Goal: Use online tool/utility: Utilize a website feature to perform a specific function

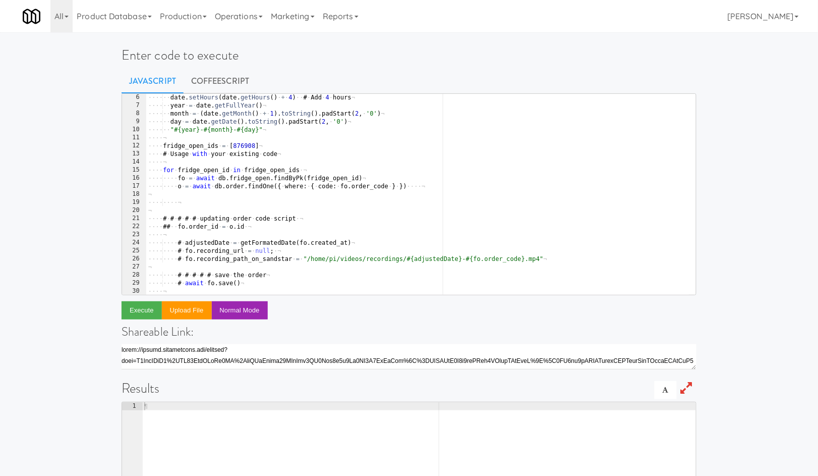
scroll to position [41, 0]
click at [240, 87] on link "CoffeeScript" at bounding box center [220, 81] width 73 height 25
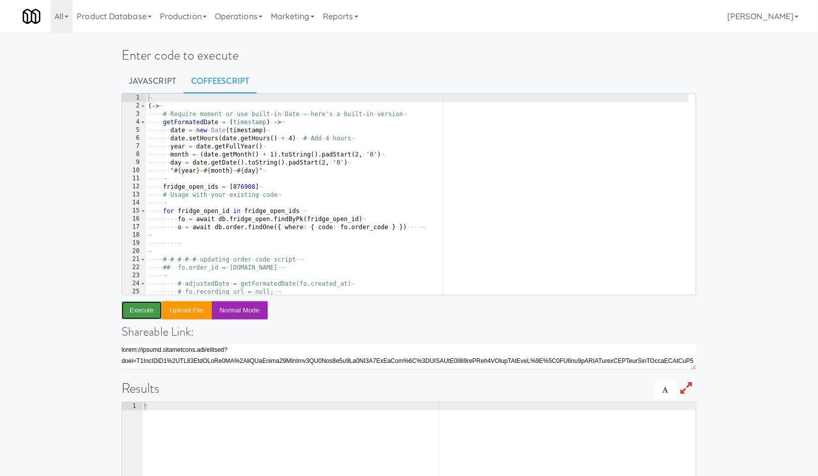
click at [140, 310] on button "Execute" at bounding box center [142, 310] width 40 height 18
click at [266, 227] on div "¬ ( -> ¬ ···· # · Require · moment · or · use · built-in · Date · — · here's · …" at bounding box center [417, 202] width 543 height 217
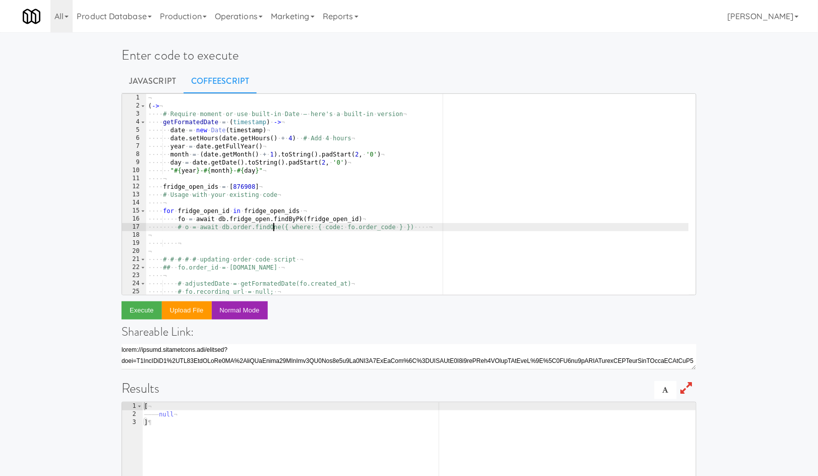
type textarea "fo = await db.fridge_open.findByPk(fridge_open_id)"
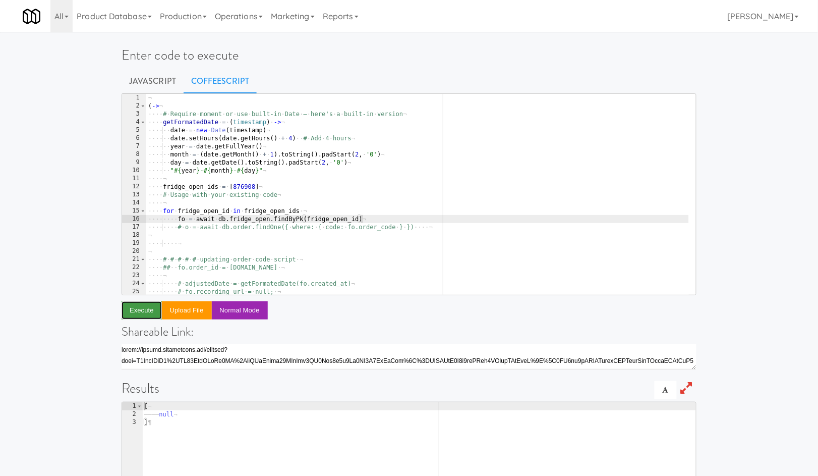
click at [134, 307] on button "Execute" at bounding box center [142, 310] width 40 height 18
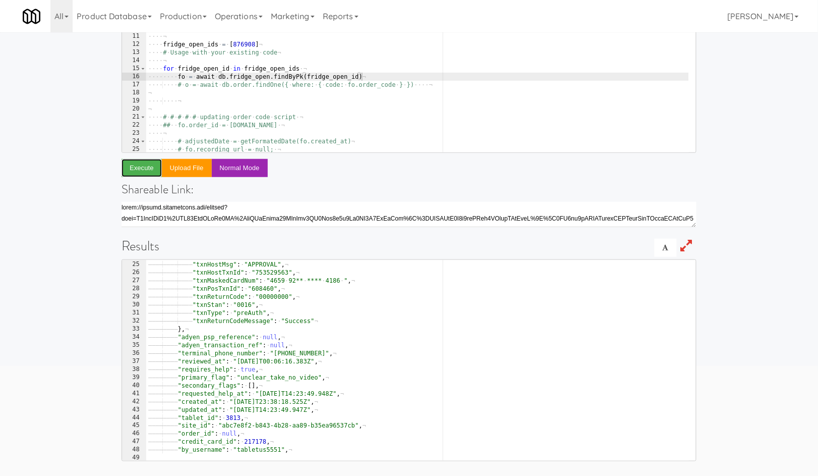
scroll to position [226, 0]
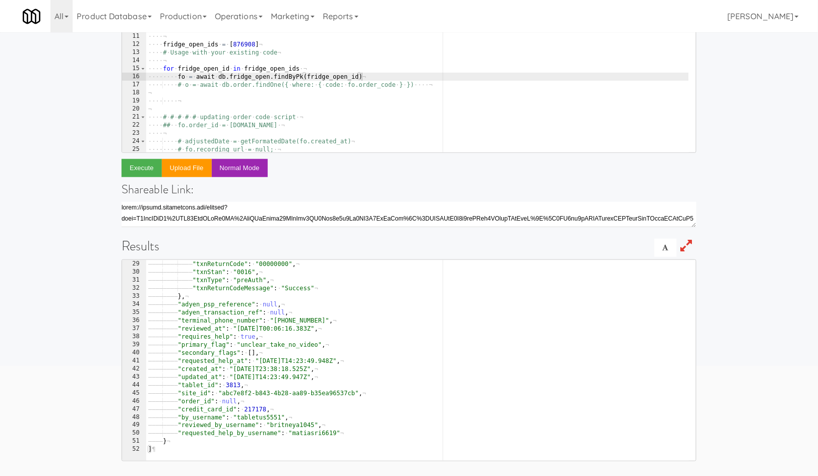
click at [414, 79] on div "¬ ( -> ¬ ···· # · Require · moment · or · use · built-in · Date · — · here's · …" at bounding box center [417, 60] width 543 height 217
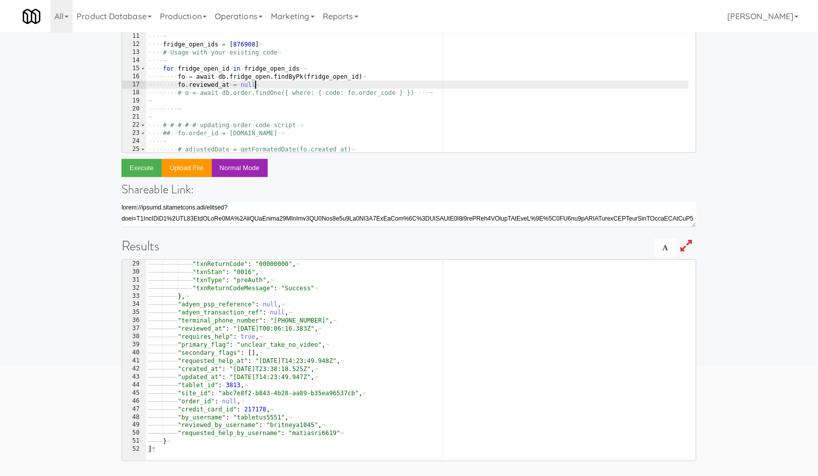
scroll to position [0, 8]
type textarea "fo.reviewed_at = null"
click at [152, 164] on button "Execute" at bounding box center [142, 168] width 40 height 18
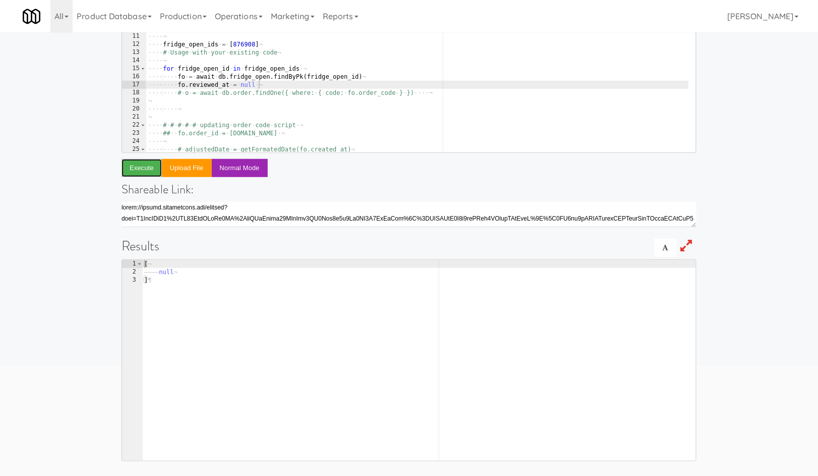
click at [122, 159] on button "Execute" at bounding box center [142, 168] width 40 height 18
drag, startPoint x: 249, startPoint y: 79, endPoint x: 258, endPoint y: 80, distance: 9.6
click at [249, 79] on div "¬ ( -> ¬ ···· # · Require · moment · or · use · built-in · Date · — · here's · …" at bounding box center [417, 60] width 543 height 217
click at [268, 84] on div "¬ ( -> ¬ ···· # · Require · moment · or · use · built-in · Date · — · here's · …" at bounding box center [417, 60] width 543 height 217
type textarea "fo.reviewed_at = null"
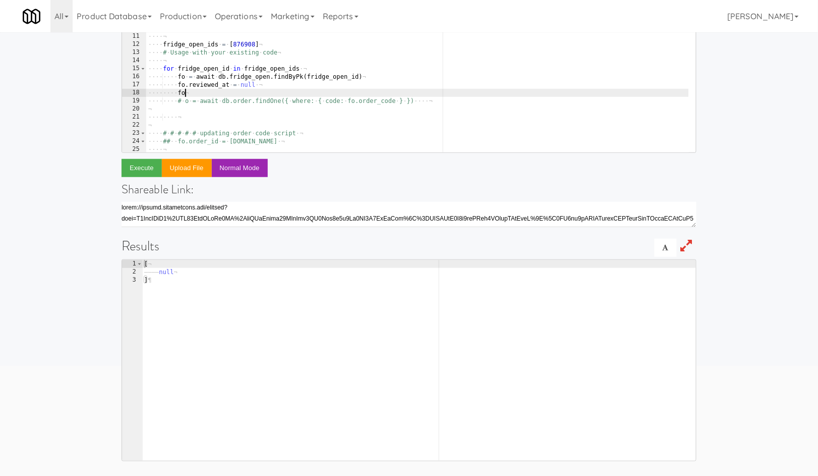
scroll to position [0, 3]
click at [141, 169] on button "Execute" at bounding box center [142, 168] width 40 height 18
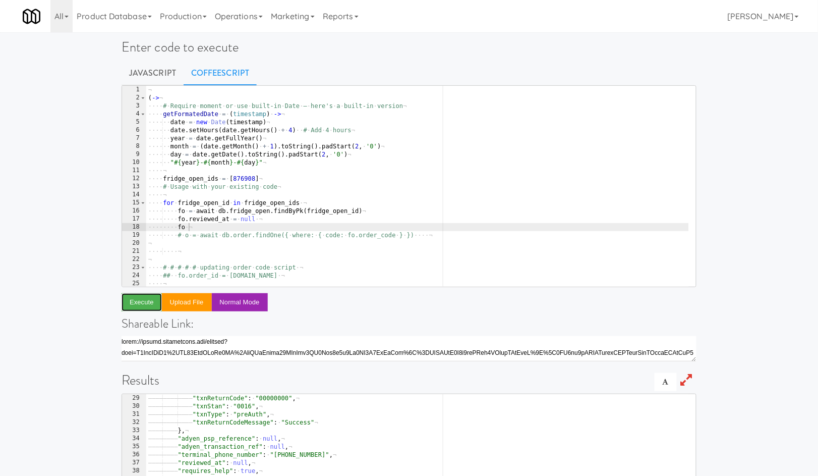
scroll to position [0, 0]
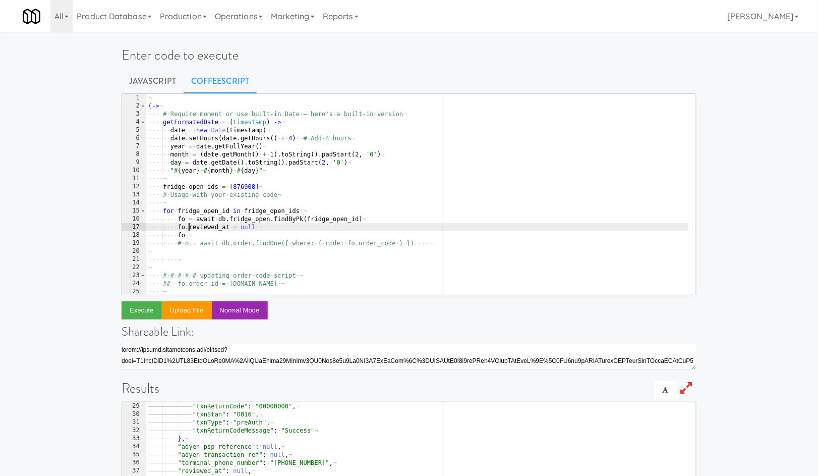
click at [190, 231] on div "¬ ( -> ¬ ···· # · Require · moment · or · use · built-in · Date · — · here's · …" at bounding box center [417, 202] width 543 height 217
click at [191, 235] on div "¬ ( -> ¬ ···· # · Require · moment · or · use · built-in · Date · — · here's · …" at bounding box center [417, 202] width 543 height 217
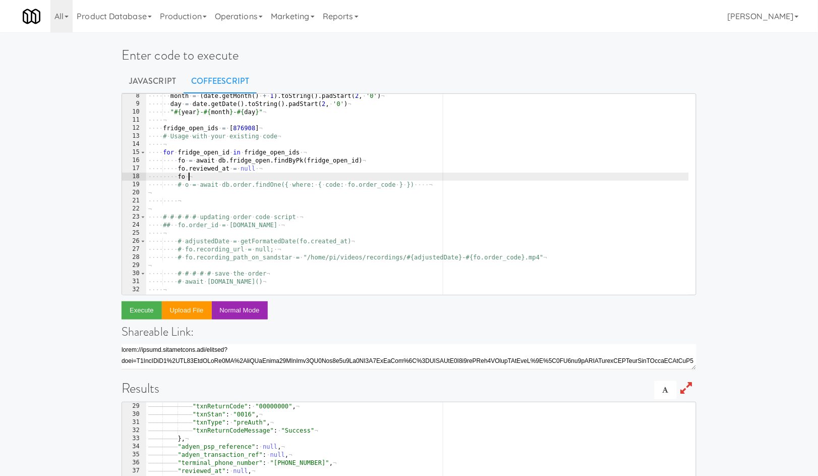
scroll to position [58, 0]
type textarea "f"
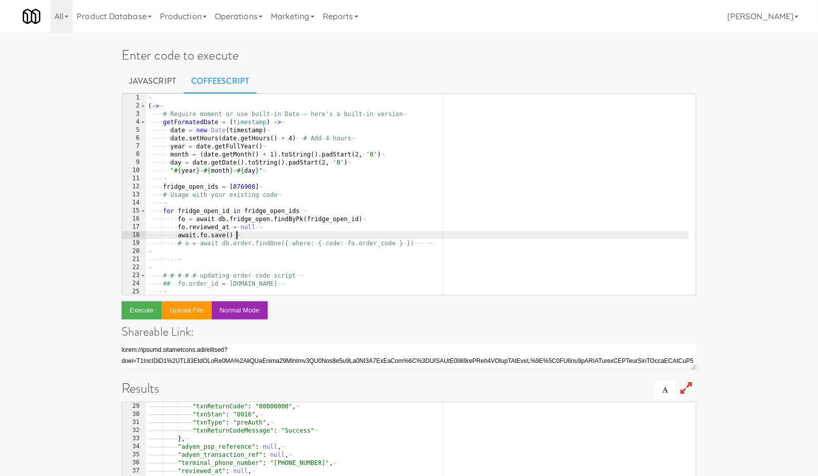
scroll to position [55, 0]
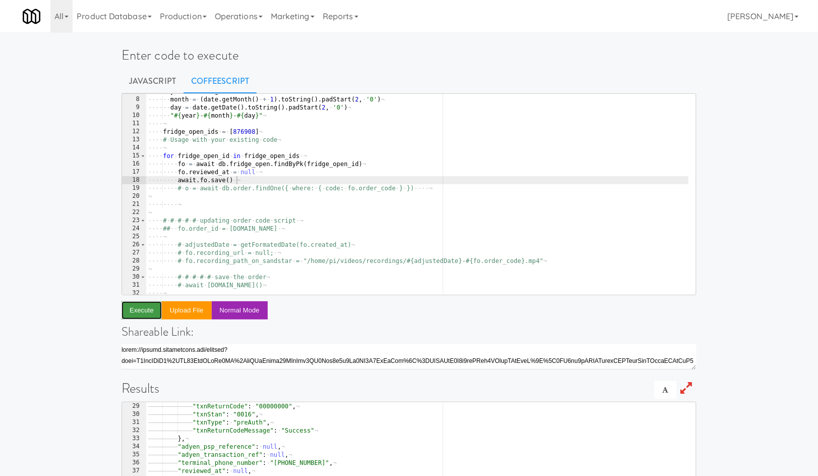
click at [148, 304] on button "Execute" at bounding box center [142, 310] width 40 height 18
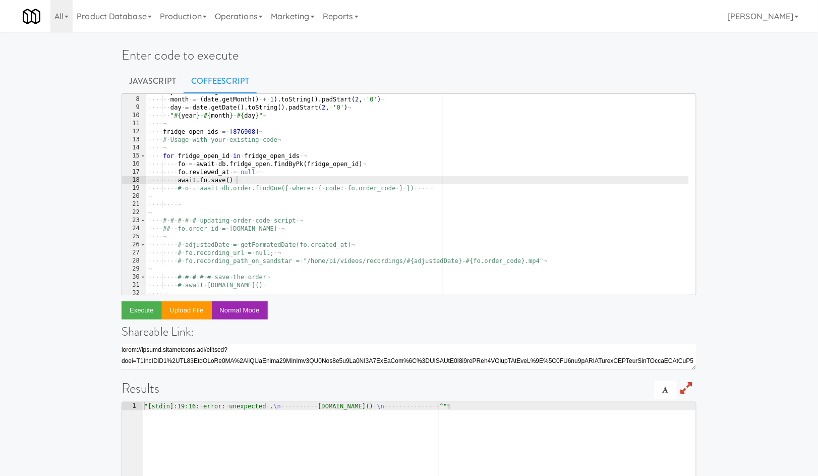
click at [199, 180] on div "···· ·· year · = · date . getFullYear ( ) ¬ ···· ·· month · = · ( date . [GEOGR…" at bounding box center [417, 195] width 543 height 217
type textarea "await [DOMAIN_NAME]()"
click at [151, 306] on button "Execute" at bounding box center [142, 310] width 40 height 18
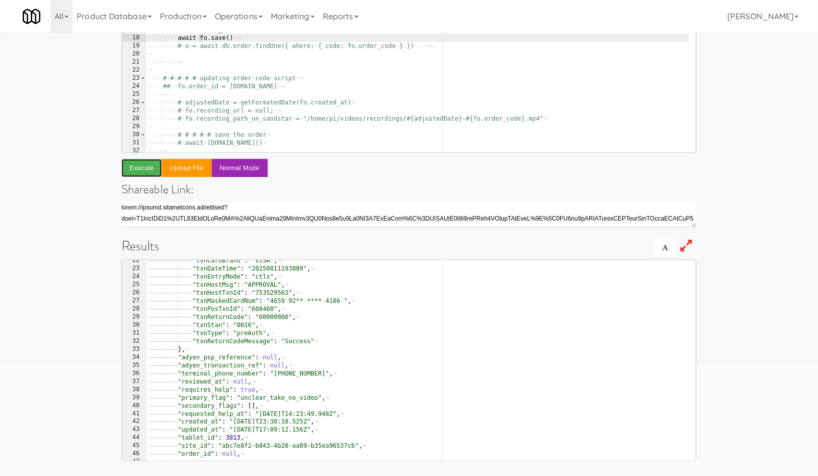
scroll to position [226, 0]
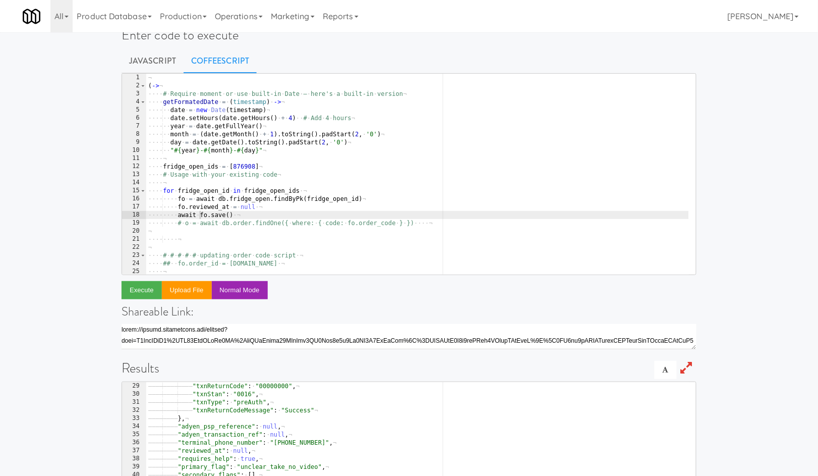
scroll to position [0, 0]
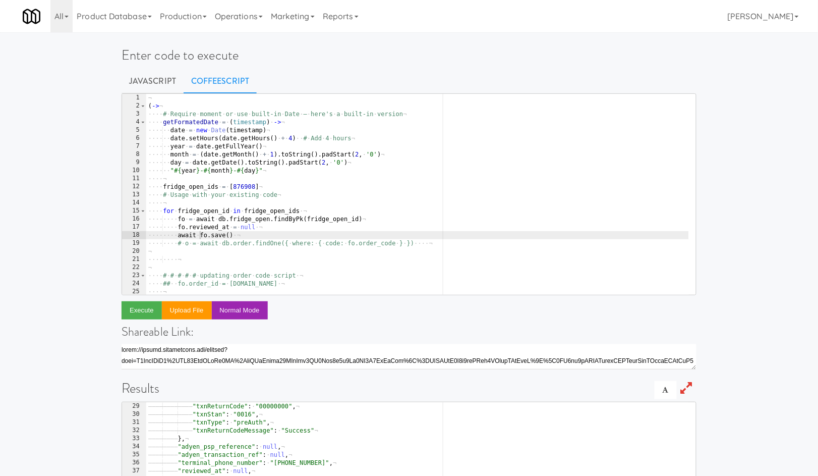
type textarea ""reviewed_by_username": "britneya1045","
click at [247, 232] on div "¬ ( -> ¬ ···· # · Require · moment · or · use · built-in · Date · — · here's · …" at bounding box center [417, 202] width 543 height 217
click at [269, 226] on div "¬ ( -> ¬ ···· # · Require · moment · or · use · built-in · Date · — · here's · …" at bounding box center [417, 202] width 543 height 217
paste textarea "reviewed_by_username"
type textarea "fo.reviewed_at = null"
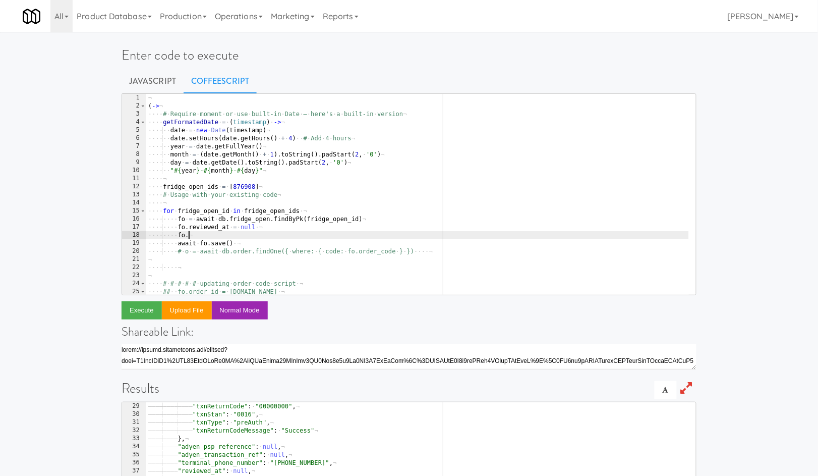
paste textarea "reviewed_by_username"
type textarea "fo.reviewed_by_username = null"
drag, startPoint x: 148, startPoint y: 314, endPoint x: 153, endPoint y: 311, distance: 5.5
click at [148, 314] on button "Execute" at bounding box center [142, 310] width 40 height 18
